Goal: Task Accomplishment & Management: Use online tool/utility

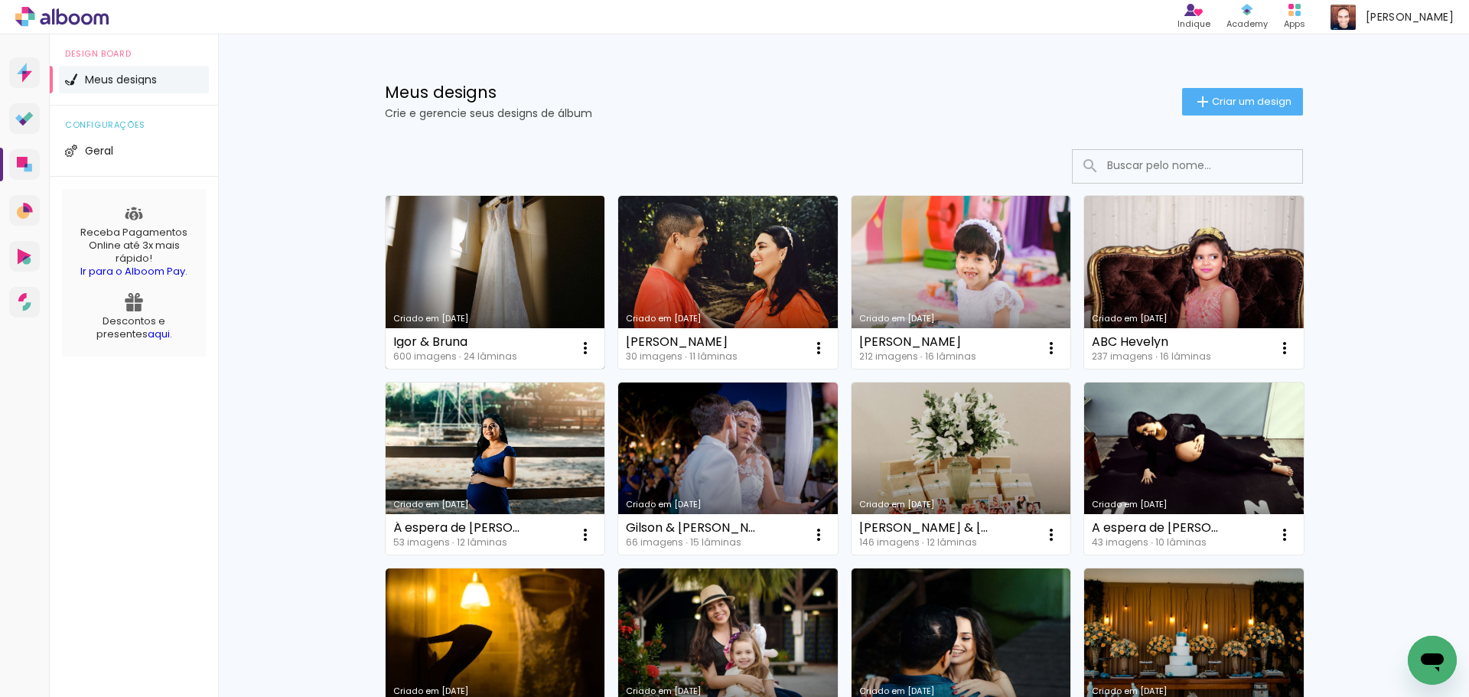
click at [537, 276] on link "Criado em [DATE]" at bounding box center [496, 282] width 220 height 173
